Goal: Information Seeking & Learning: Learn about a topic

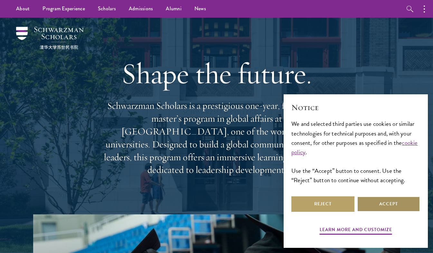
click at [381, 207] on button "Accept" at bounding box center [388, 204] width 63 height 15
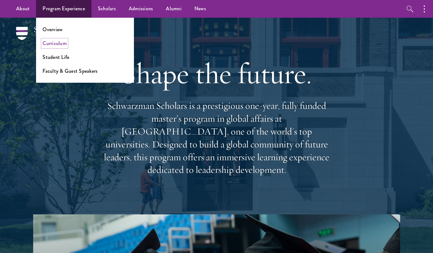
click at [59, 44] on link "Curriculum" at bounding box center [55, 43] width 24 height 7
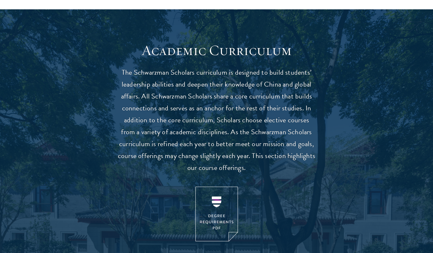
scroll to position [533, 0]
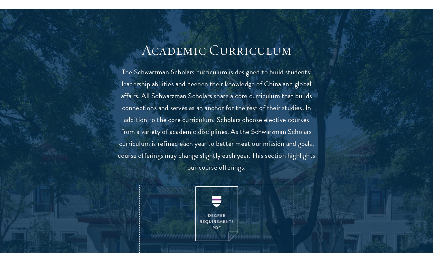
click at [219, 217] on img at bounding box center [217, 214] width 43 height 55
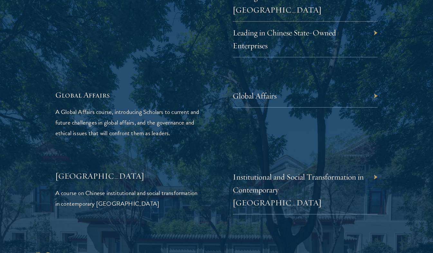
scroll to position [1501, 0]
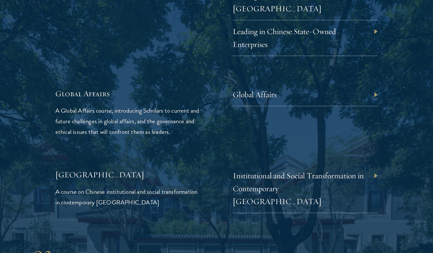
click at [376, 83] on div "Global Affairs" at bounding box center [305, 94] width 145 height 23
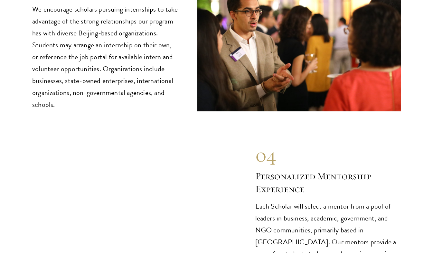
scroll to position [3190, 0]
